Goal: Obtain resource: Obtain resource

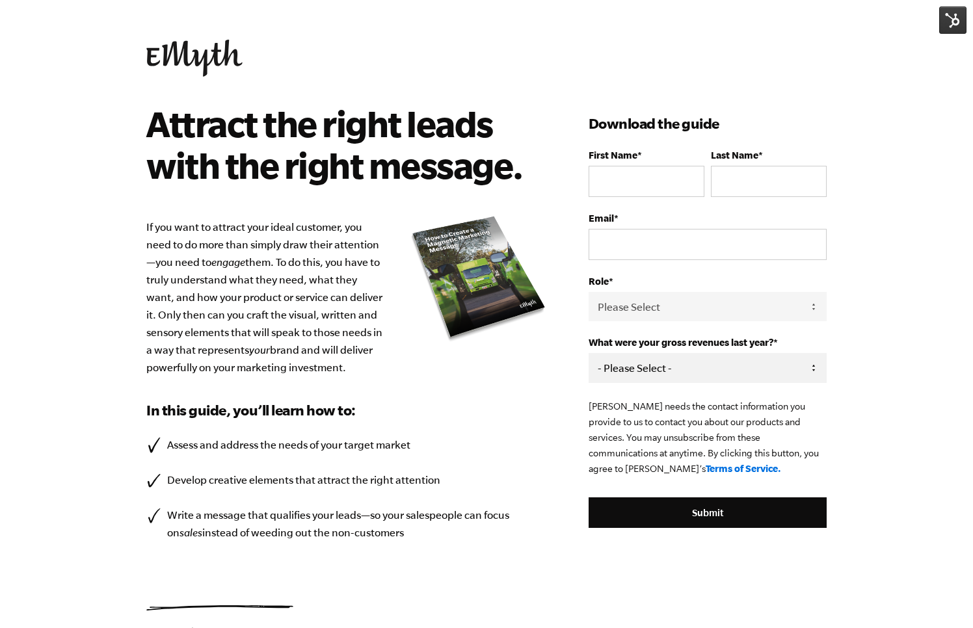
click at [804, 365] on select "- Please Select - 0-75K 76-150K 151-275K 276-500K 501-750K 751-1M 1-2.5M 2.5-5M…" at bounding box center [707, 367] width 238 height 29
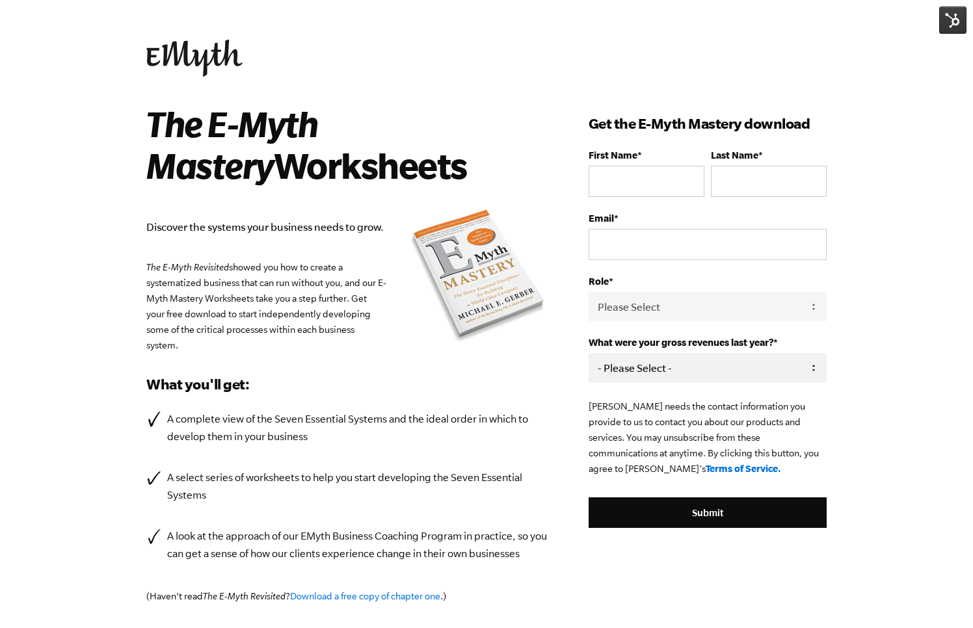
click at [811, 370] on select "- Please Select - 0-75K 76-150K 151-275K 276-500K 501-750K 751-1M 1-2.5M 2.5-5M…" at bounding box center [707, 367] width 238 height 29
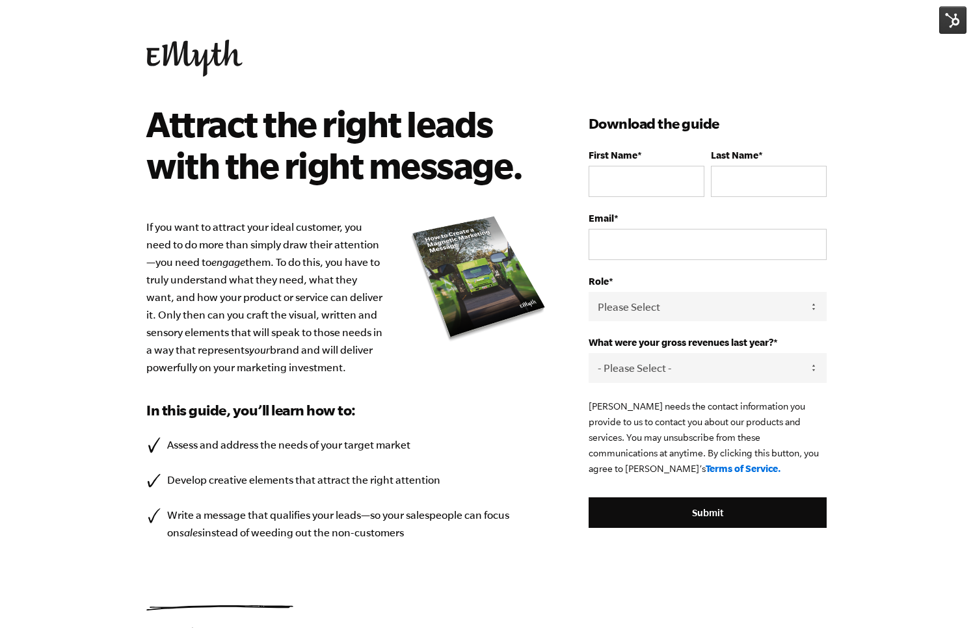
click at [953, 16] on img at bounding box center [952, 20] width 27 height 27
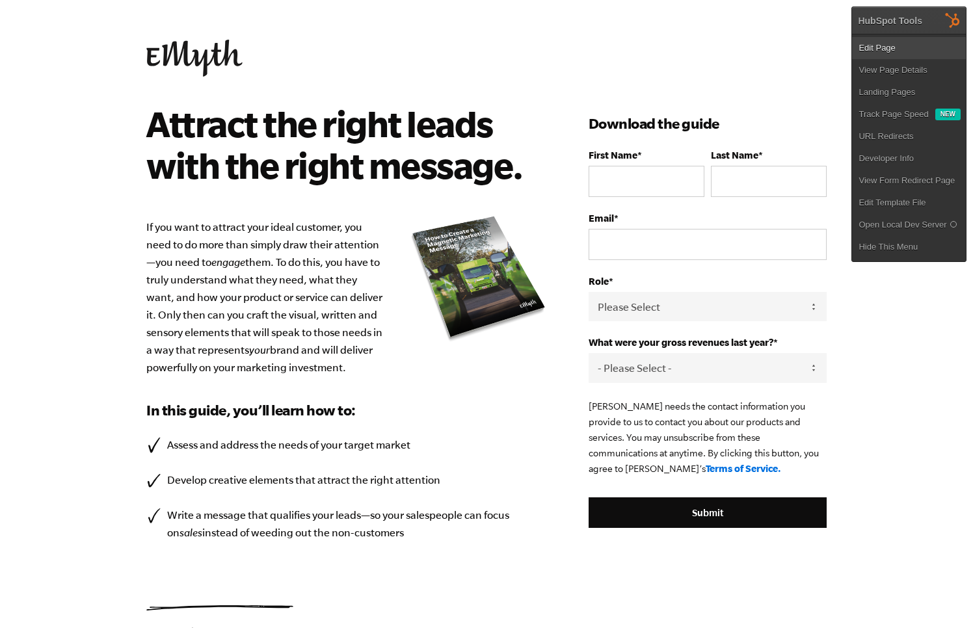
click at [923, 44] on link "Edit Page" at bounding box center [909, 48] width 114 height 22
